Goal: Transaction & Acquisition: Book appointment/travel/reservation

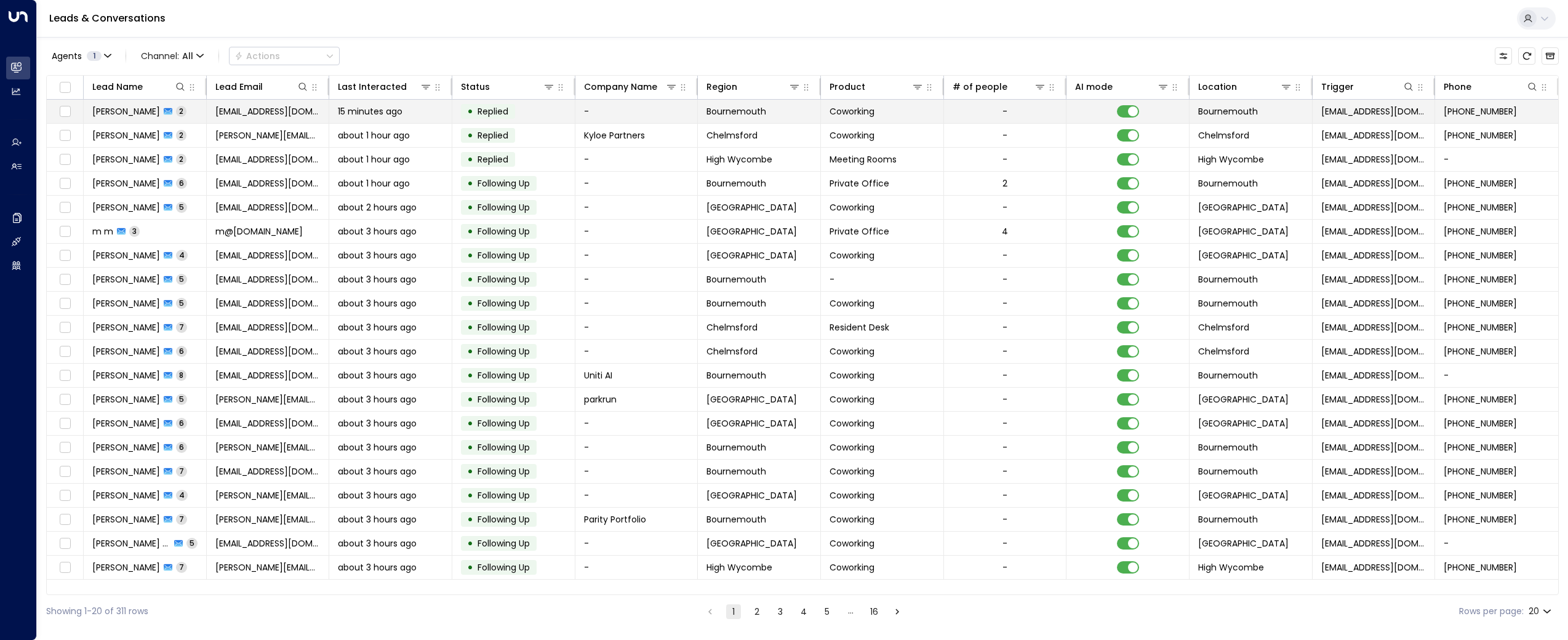
click at [269, 113] on span "[EMAIL_ADDRESS][DOMAIN_NAME]" at bounding box center [268, 111] width 105 height 12
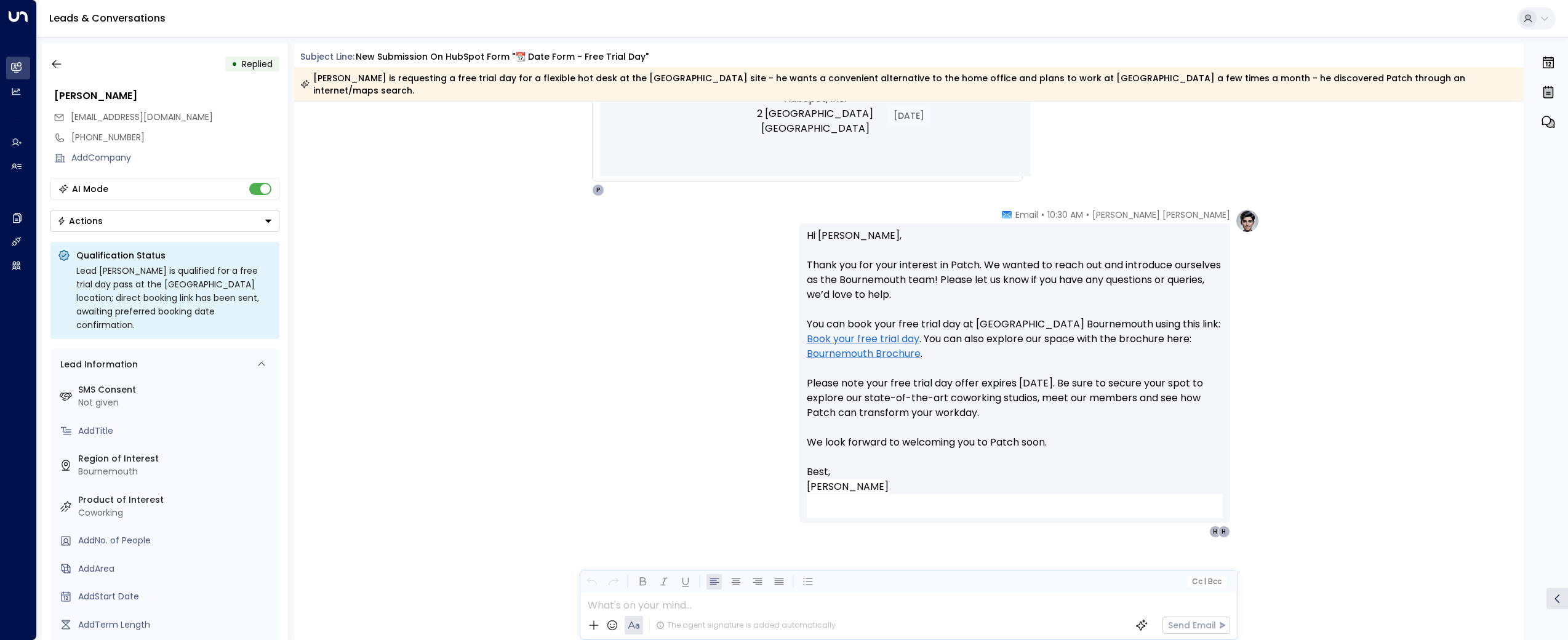
scroll to position [997, 0]
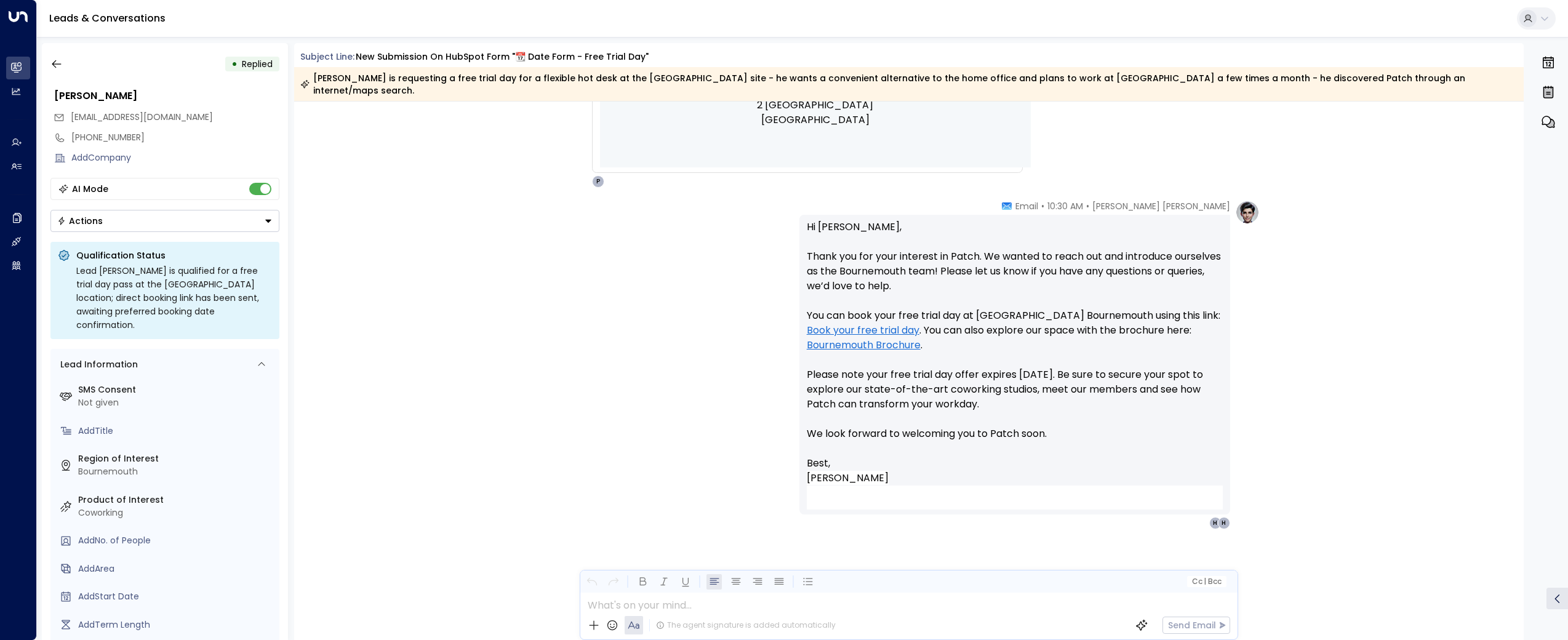
click at [891, 323] on link "Book your free trial day" at bounding box center [863, 330] width 113 height 15
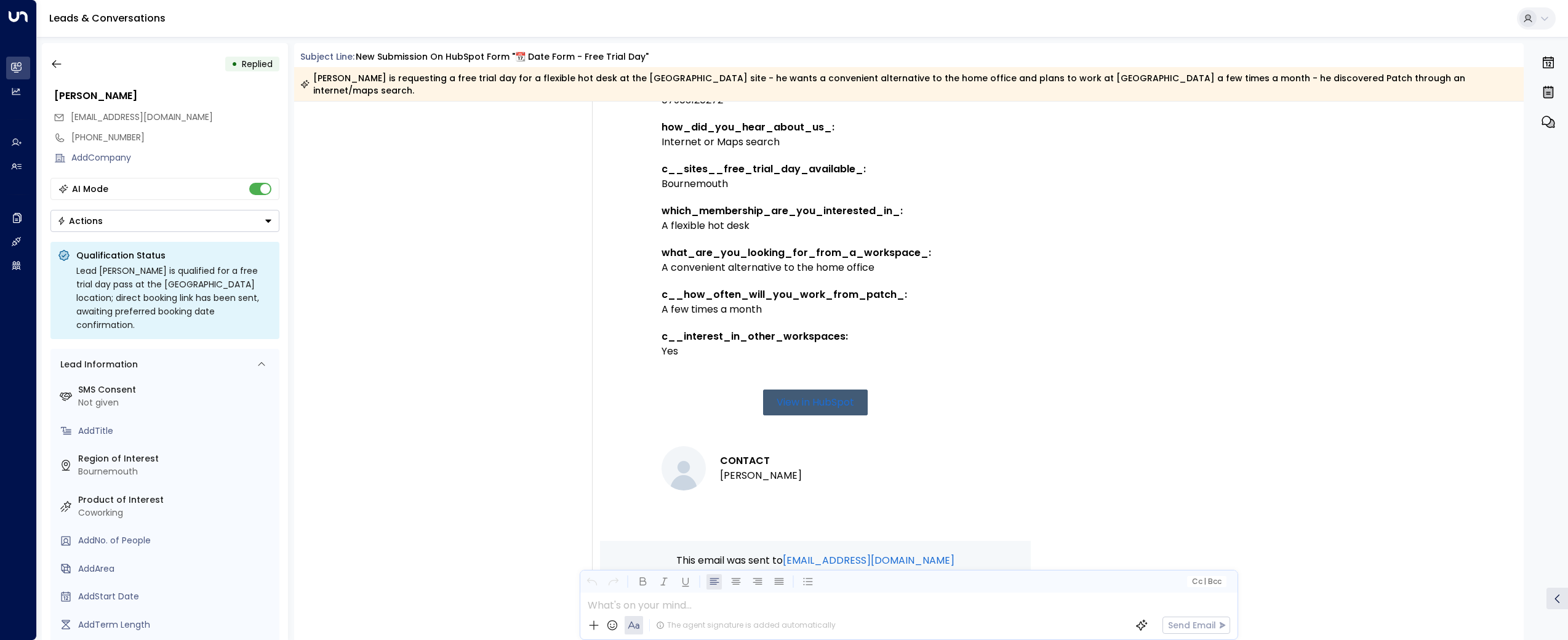
scroll to position [997, 0]
